Goal: Task Accomplishment & Management: Use online tool/utility

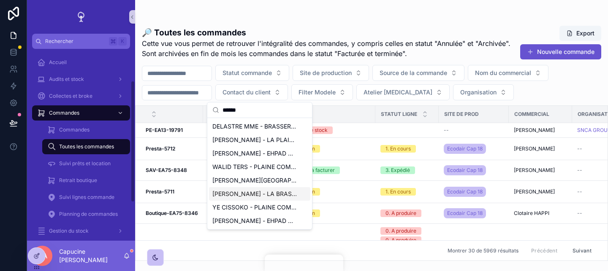
scroll to position [50, 0]
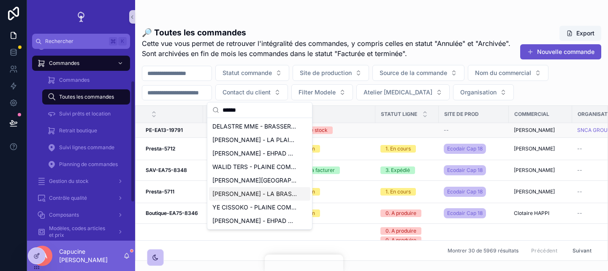
click at [165, 134] on td "PE-EA13-19791 PE-EA13-19791" at bounding box center [169, 130] width 68 height 15
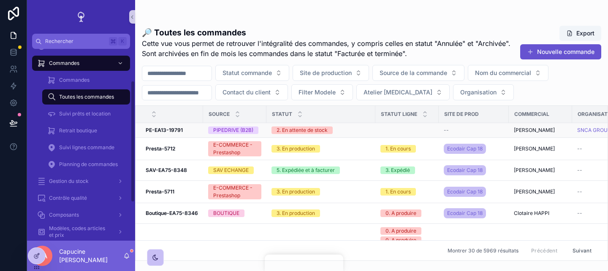
click at [165, 134] on td "PE-EA13-19791 PE-EA13-19791" at bounding box center [169, 130] width 68 height 15
click at [168, 133] on strong "PE-EA13-19791" at bounding box center [164, 130] width 37 height 6
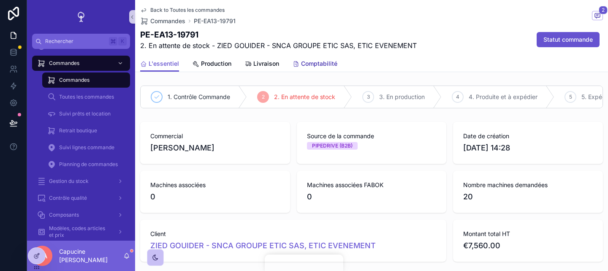
click at [314, 61] on span "Comptabilité" at bounding box center [319, 64] width 36 height 8
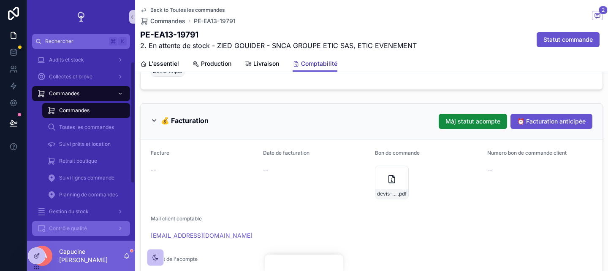
scroll to position [110, 0]
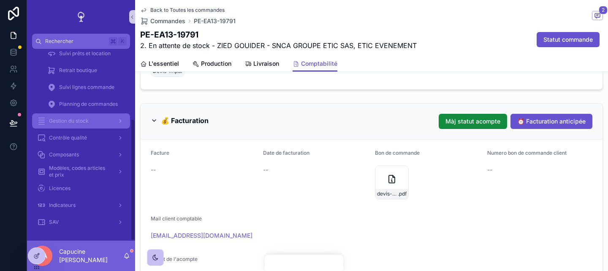
click at [90, 121] on div "Gestion du stock" at bounding box center [81, 121] width 88 height 14
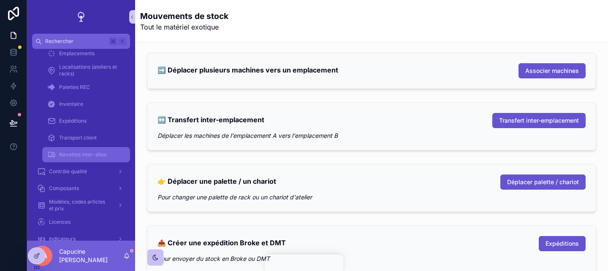
click at [100, 157] on span "Navettes inter-sites" at bounding box center [82, 154] width 47 height 7
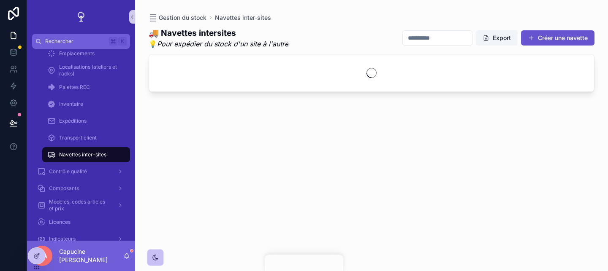
click at [437, 38] on input "scrollable content" at bounding box center [437, 38] width 69 height 12
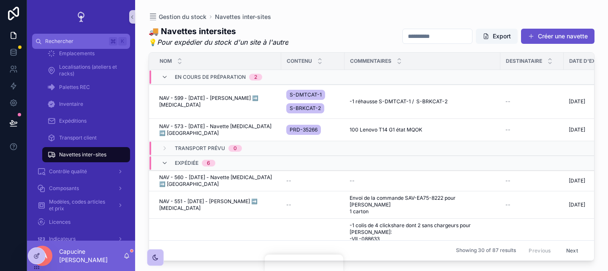
paste input "***"
type input "***"
click at [440, 22] on div "🚚 Navettes intersites 💡 Pour expédier du stock d'un site à l'autre *** Export C…" at bounding box center [372, 140] width 446 height 241
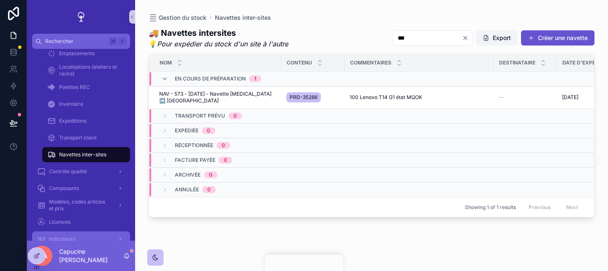
click at [36, 237] on link "Indicateurs" at bounding box center [81, 239] width 98 height 15
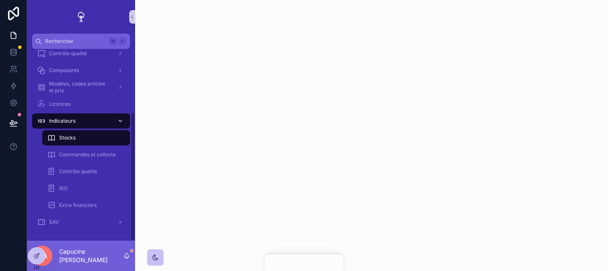
scroll to position [93, 0]
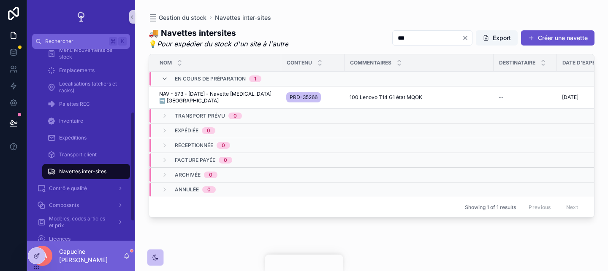
scroll to position [110, 0]
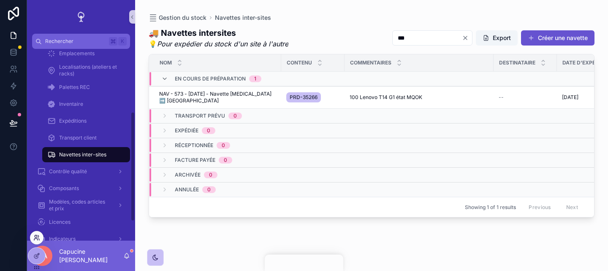
click at [38, 239] on icon at bounding box center [38, 240] width 1 height 2
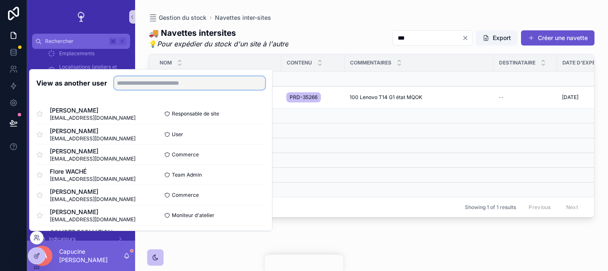
click at [131, 89] on input "text" at bounding box center [189, 83] width 151 height 14
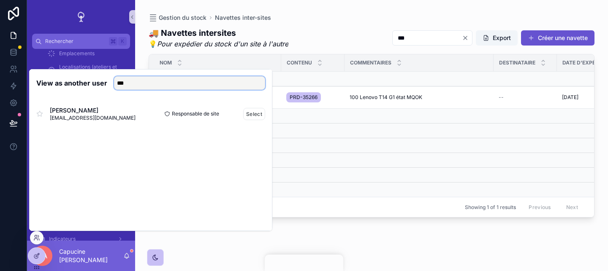
type input "***"
click at [242, 107] on div "Arnaud DELLA GASPERA adellagaspera@ecodair.org Responsable de site Select" at bounding box center [150, 114] width 229 height 20
click at [246, 110] on button "Select" at bounding box center [254, 114] width 22 height 12
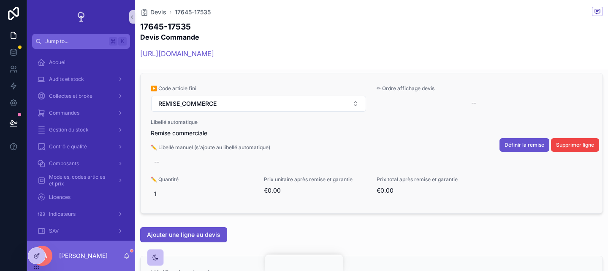
scroll to position [510, 0]
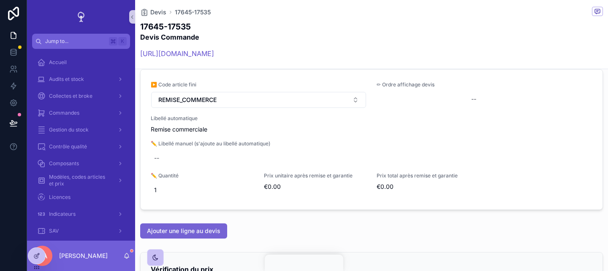
click at [216, 233] on span "Ajouter une ligne au devis" at bounding box center [183, 231] width 73 height 8
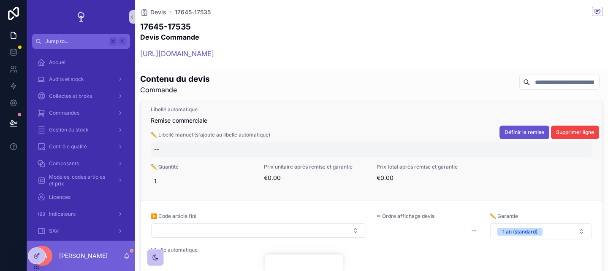
scroll to position [66, 0]
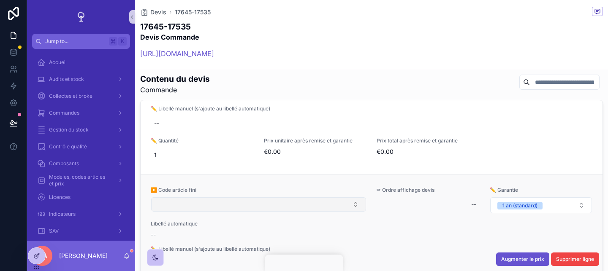
click at [225, 206] on button "Select Button" at bounding box center [258, 204] width 215 height 14
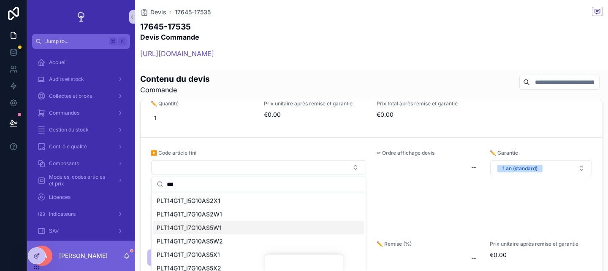
type input "***"
click at [245, 222] on div "PLT14G1T_I7G10AS5W1" at bounding box center [258, 228] width 211 height 14
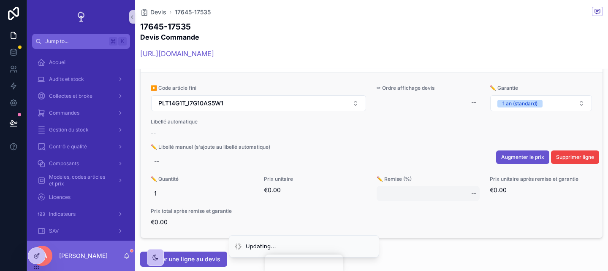
scroll to position [545, 0]
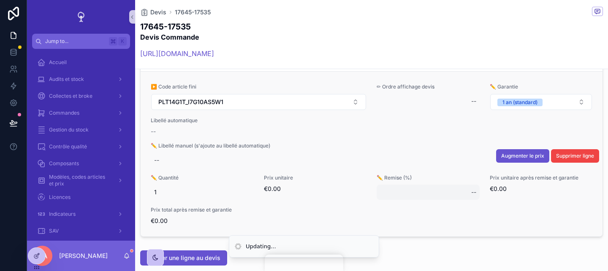
click at [406, 199] on div "--" at bounding box center [427, 192] width 103 height 15
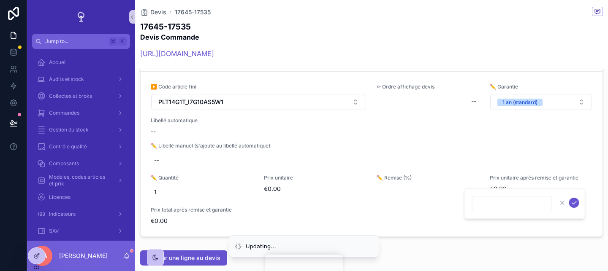
click at [432, 243] on div "Informations commerciales Création du devis 05/09/2025 15:01 Commercial respons…" at bounding box center [371, 115] width 473 height 1162
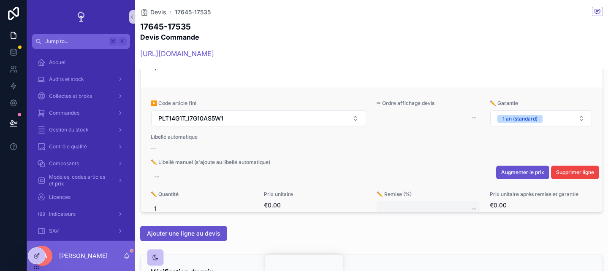
scroll to position [103, 0]
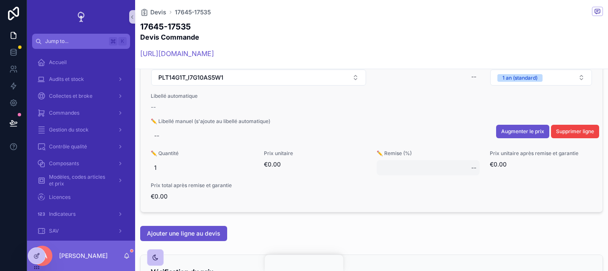
click at [421, 163] on div "--" at bounding box center [427, 167] width 103 height 15
click at [523, 134] on span "Augmenter le prix" at bounding box center [522, 131] width 43 height 7
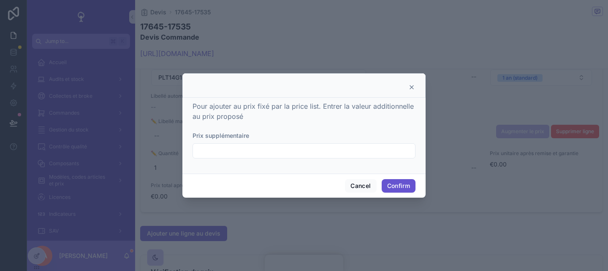
click at [488, 198] on div at bounding box center [304, 135] width 608 height 271
click at [309, 157] on div at bounding box center [303, 150] width 223 height 15
click at [299, 151] on input "text" at bounding box center [304, 151] width 222 height 12
type input "*******"
click at [387, 187] on button "Confirm" at bounding box center [398, 186] width 34 height 14
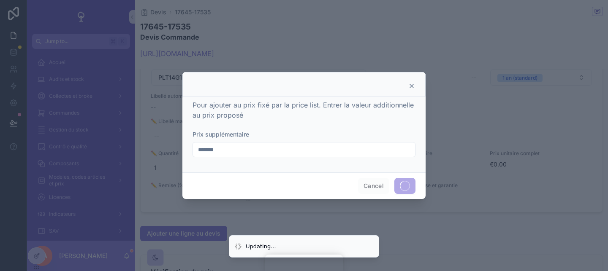
click at [449, 224] on div at bounding box center [304, 135] width 608 height 271
click at [414, 84] on icon at bounding box center [411, 86] width 7 height 7
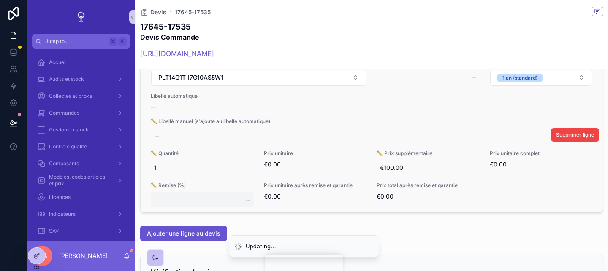
click at [176, 200] on div "--" at bounding box center [202, 199] width 103 height 15
type input "***"
click button "scrollable content" at bounding box center [348, 211] width 10 height 10
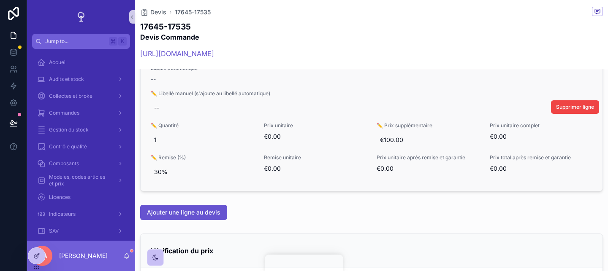
scroll to position [593, 0]
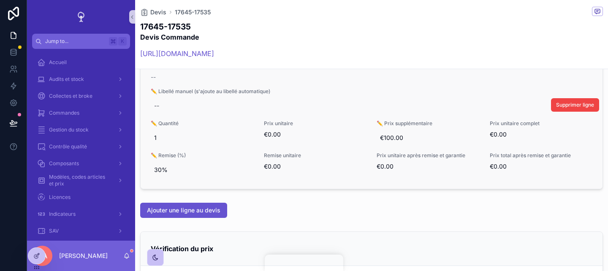
click at [294, 201] on div "Ajouter une ligne au devis" at bounding box center [371, 211] width 473 height 22
click at [200, 166] on span "30%" at bounding box center [202, 170] width 96 height 8
click at [283, 221] on div "Ajouter une ligne au devis" at bounding box center [371, 211] width 473 height 22
click at [177, 170] on span "30%" at bounding box center [202, 170] width 96 height 8
click at [294, 194] on div "Informations commerciales Création du devis 05/09/2025 15:01 Commercial respons…" at bounding box center [371, 67] width 473 height 1162
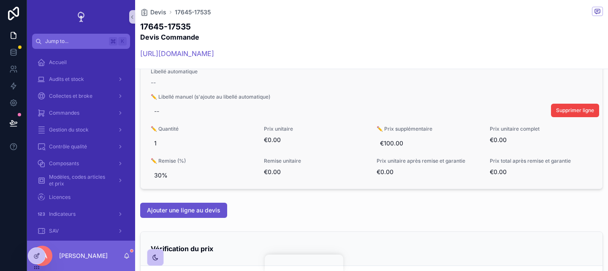
scroll to position [110, 0]
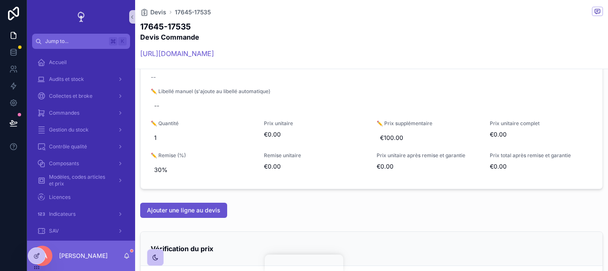
click at [357, 216] on div "Ajouter une ligne au devis" at bounding box center [371, 210] width 463 height 15
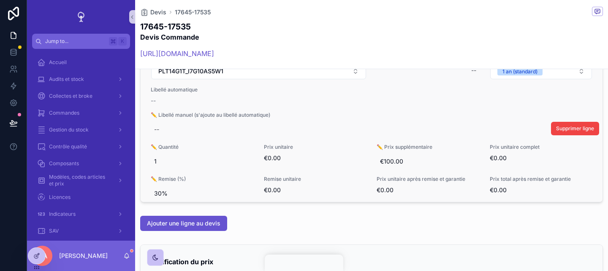
scroll to position [99, 0]
click at [366, 212] on div "Informations commerciales Création du devis 05/09/2025 15:01 Commercial respons…" at bounding box center [371, 81] width 473 height 1162
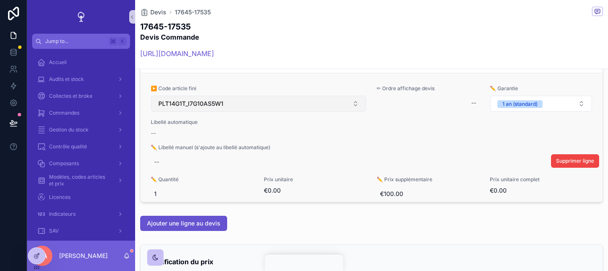
click at [259, 103] on button "PLT14G1T_I7G10AS5W1" at bounding box center [258, 104] width 215 height 16
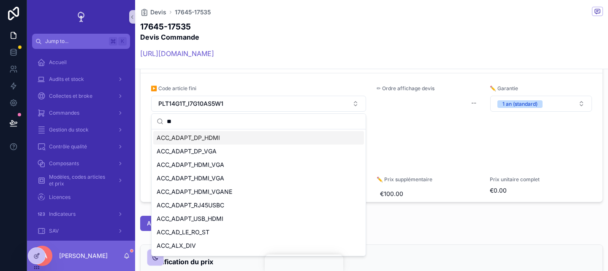
type input "***"
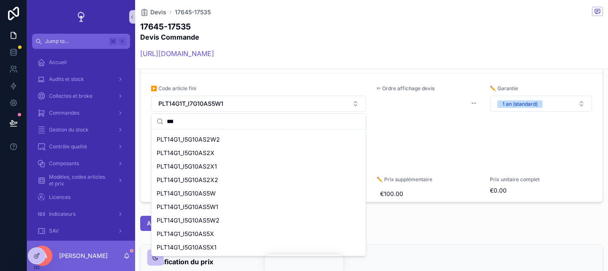
scroll to position [572, 0]
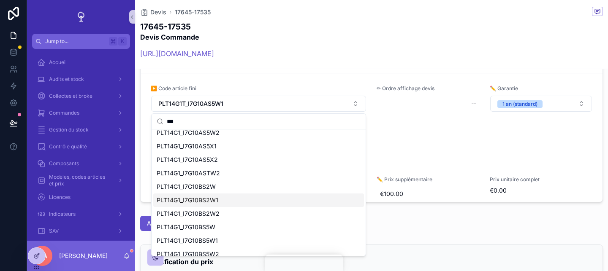
click at [247, 201] on div "PLT14G1_I7G10BS2W1" at bounding box center [258, 201] width 211 height 14
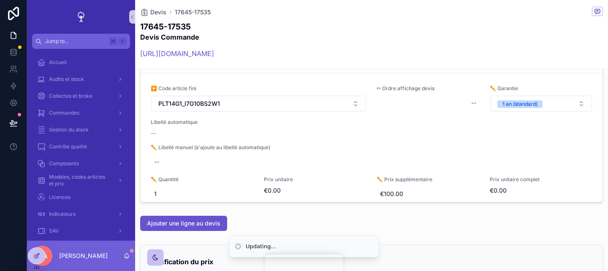
click at [335, 213] on div "Ajouter une ligne au devis" at bounding box center [371, 224] width 473 height 22
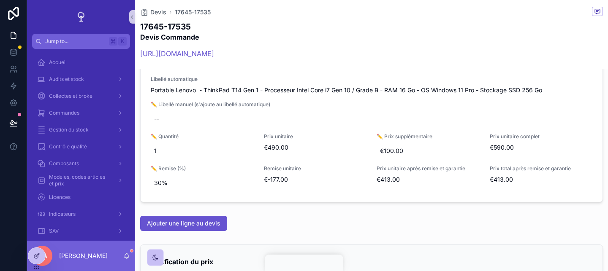
click at [340, 207] on div "Informations commerciales Création du devis 05/09/2025 15:01 Commercial respons…" at bounding box center [371, 81] width 473 height 1162
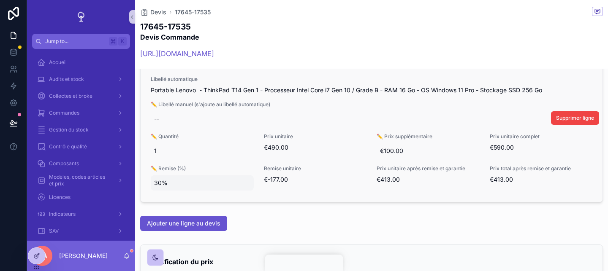
click at [176, 177] on div "30%" at bounding box center [202, 183] width 103 height 15
type input "******"
click button "scrollable content" at bounding box center [257, 194] width 10 height 10
click at [176, 177] on div "1000%" at bounding box center [202, 183] width 103 height 15
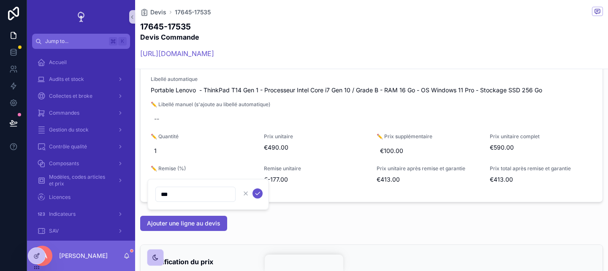
type input "**"
type input "****"
click button "scrollable content" at bounding box center [257, 194] width 10 height 10
click at [265, 209] on div "Informations commerciales Création du devis 05/09/2025 15:01 Commercial respons…" at bounding box center [371, 81] width 473 height 1162
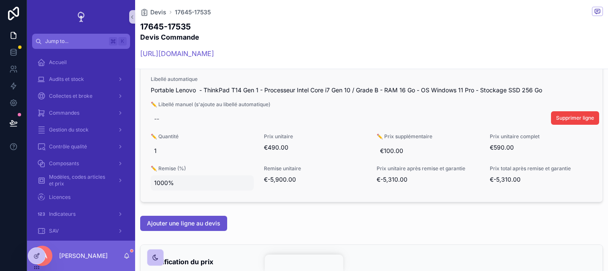
click at [195, 186] on span "1000%" at bounding box center [202, 183] width 96 height 8
type input "***"
click button "scrollable content" at bounding box center [257, 194] width 10 height 10
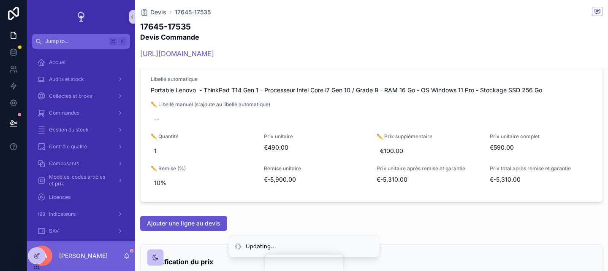
click at [195, 186] on span "10%" at bounding box center [202, 183] width 96 height 8
type input "****"
click button "scrollable content" at bounding box center [257, 194] width 10 height 10
click at [271, 211] on div "Informations commerciales Création du devis 05/09/2025 15:01 Commercial respons…" at bounding box center [371, 81] width 473 height 1162
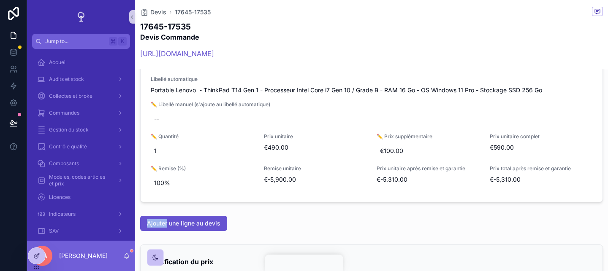
click at [271, 211] on div "Informations commerciales Création du devis 05/09/2025 15:01 Commercial respons…" at bounding box center [371, 81] width 473 height 1162
click at [286, 210] on div "Informations commerciales Création du devis 05/09/2025 15:01 Commercial respons…" at bounding box center [371, 81] width 473 height 1162
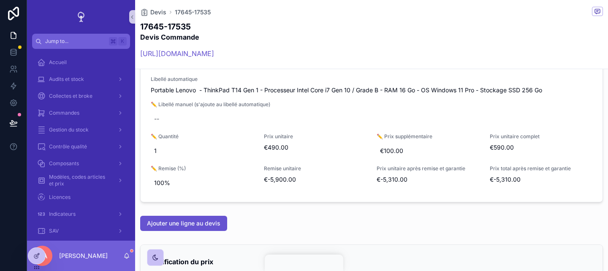
click at [286, 210] on div "Informations commerciales Création du devis 05/09/2025 15:01 Commercial respons…" at bounding box center [371, 81] width 473 height 1162
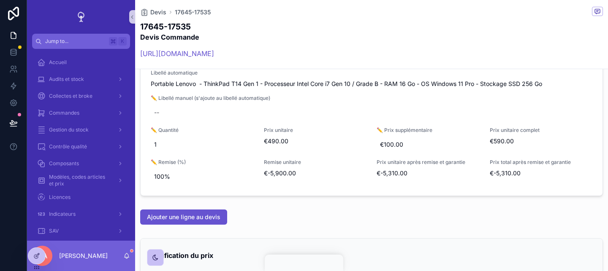
scroll to position [587, 0]
click at [286, 210] on div "Ajouter une ligne au devis" at bounding box center [371, 216] width 463 height 15
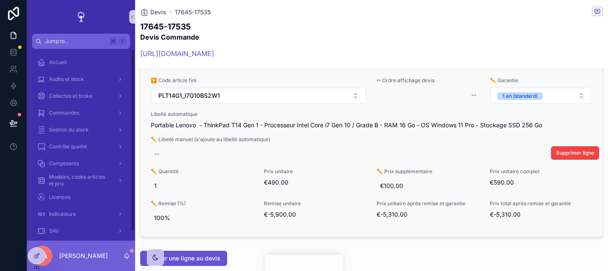
scroll to position [667, 0]
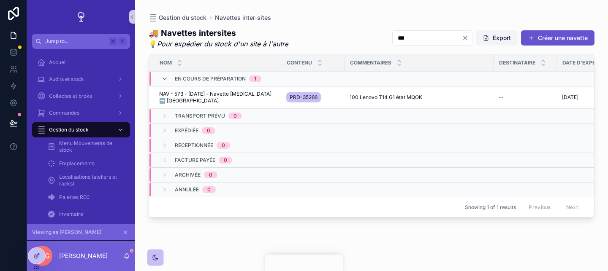
click at [356, 39] on div "🚚 Navettes intersites 💡 Pour expédier du stock d'un site à l'autre *** Export C…" at bounding box center [372, 38] width 446 height 22
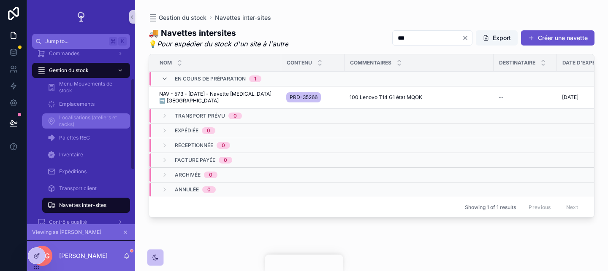
scroll to position [60, 0]
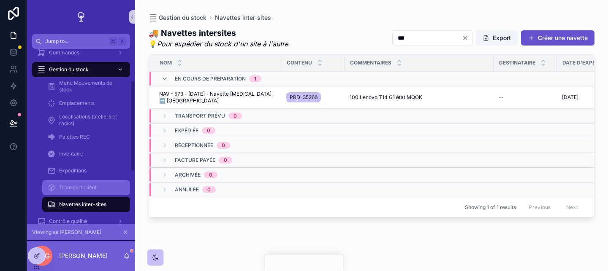
click at [102, 186] on div "Transport client" at bounding box center [86, 188] width 78 height 14
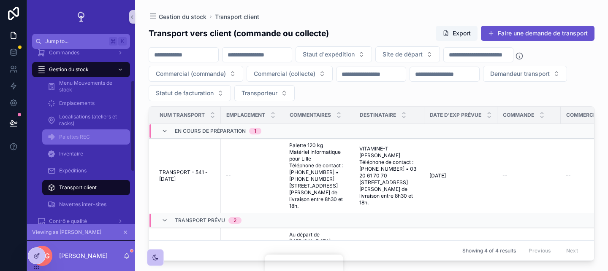
scroll to position [93, 0]
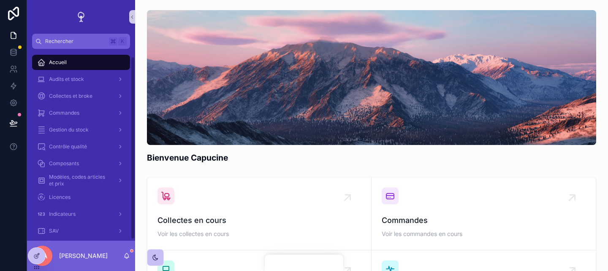
scroll to position [9, 0]
